Goal: Find contact information

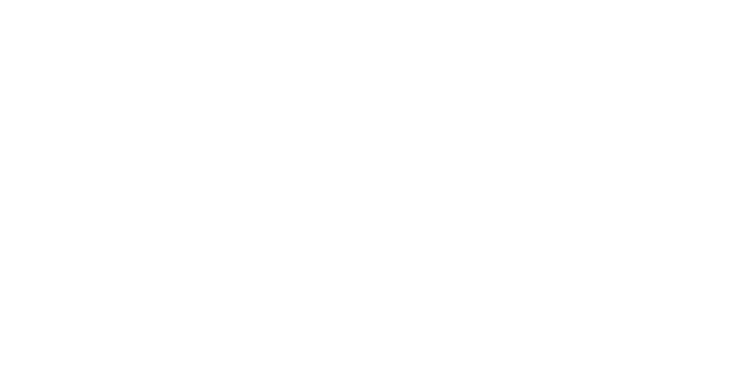
select select
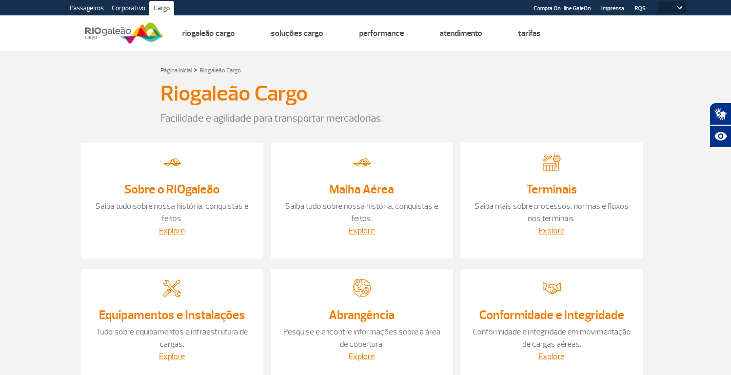
click at [567, 192] on link "Terminais" at bounding box center [551, 188] width 51 height 15
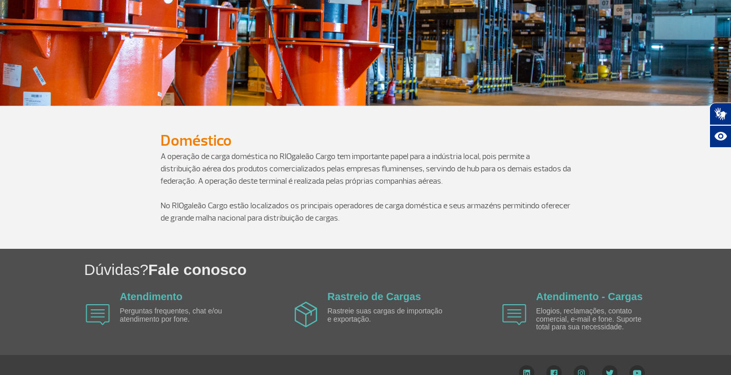
scroll to position [766, 0]
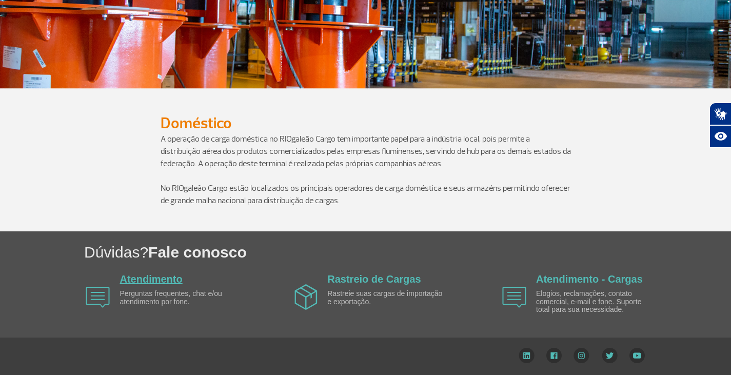
click at [135, 278] on link "Atendimento" at bounding box center [151, 278] width 63 height 11
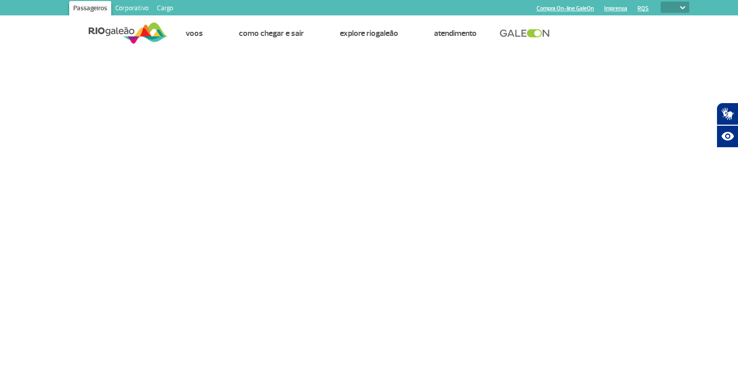
select select
